Goal: Find specific page/section: Find specific page/section

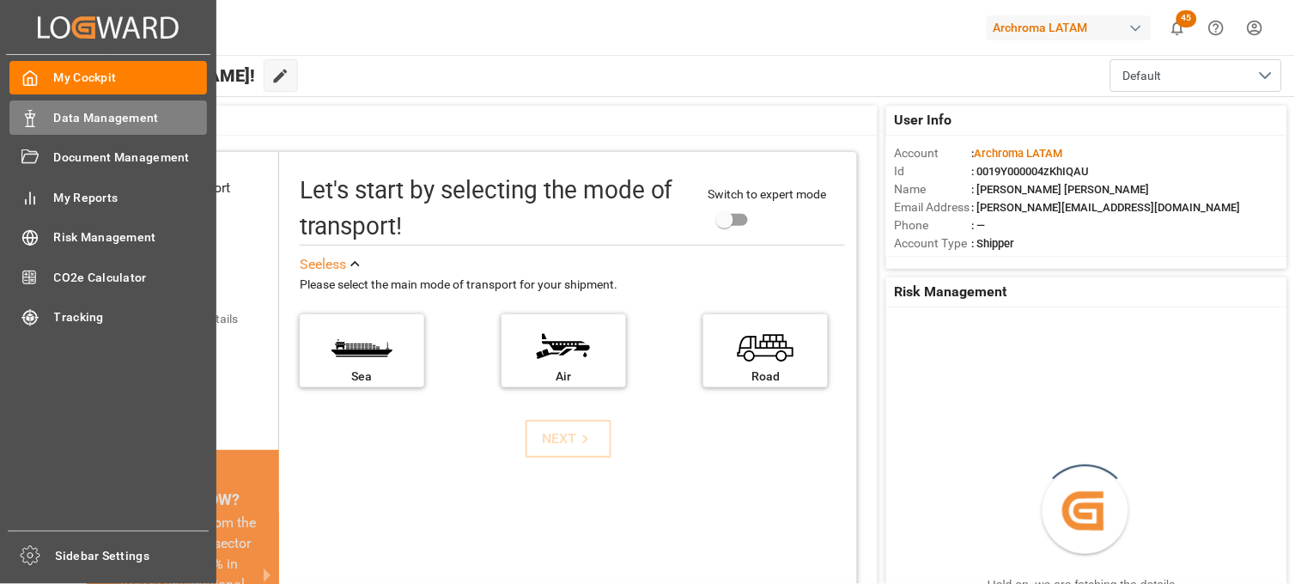
click at [122, 118] on span "Data Management" at bounding box center [131, 118] width 154 height 18
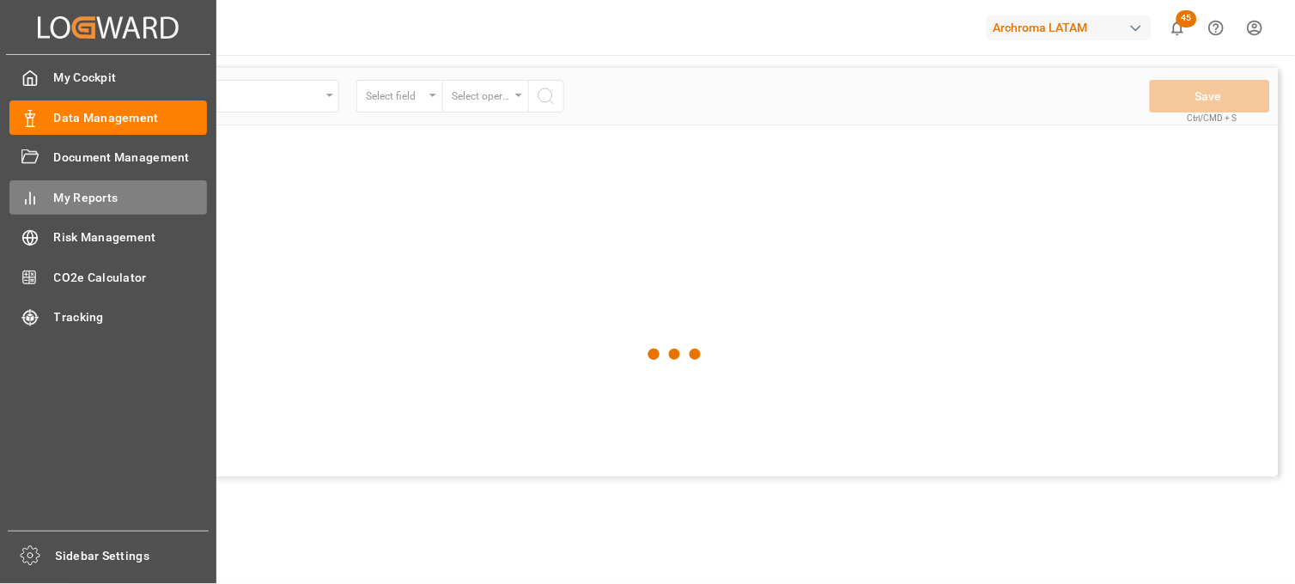
click at [114, 201] on span "My Reports" at bounding box center [131, 198] width 154 height 18
